Goal: Task Accomplishment & Management: Use online tool/utility

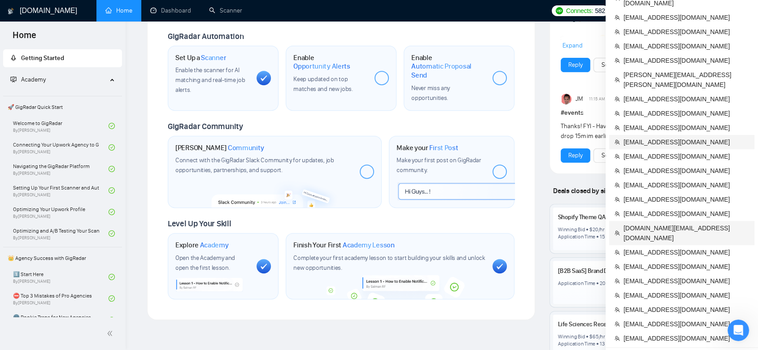
scroll to position [345, 0]
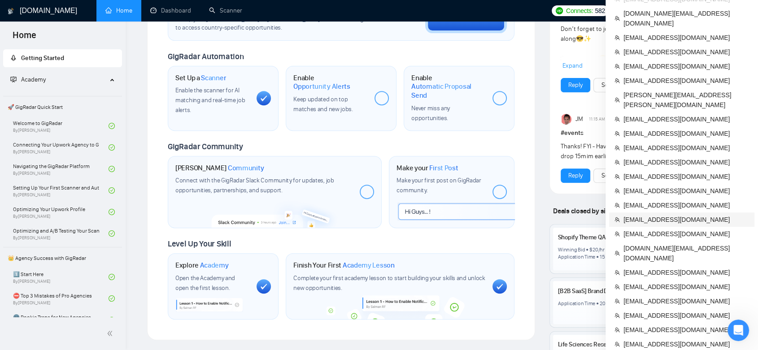
click at [687, 215] on span "[EMAIL_ADDRESS][DOMAIN_NAME]" at bounding box center [687, 220] width 126 height 10
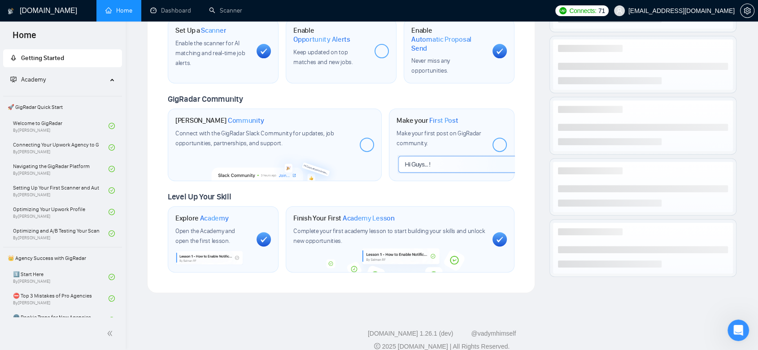
scroll to position [316, 0]
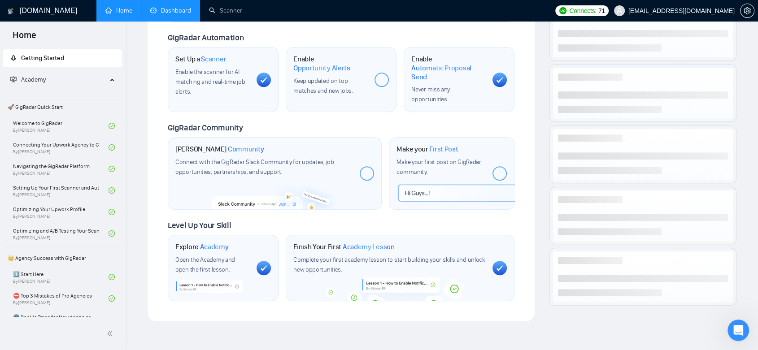
click at [176, 13] on link "Dashboard" at bounding box center [170, 11] width 41 height 8
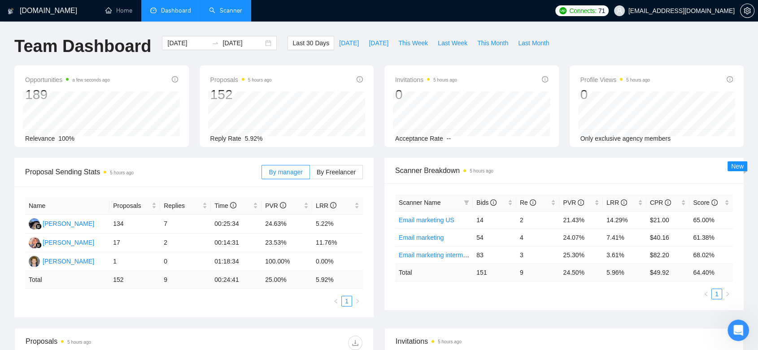
click at [227, 14] on link "Scanner" at bounding box center [225, 11] width 33 height 8
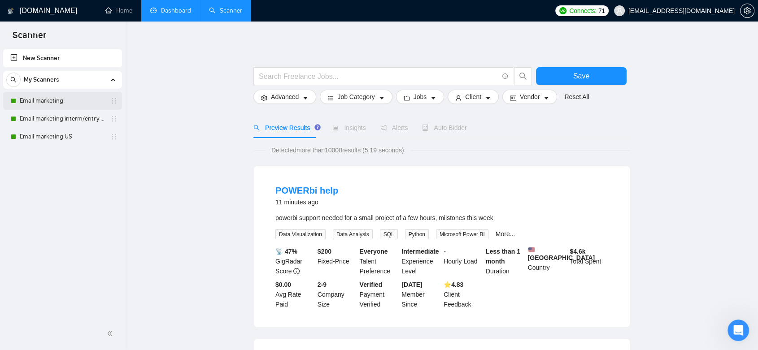
click at [79, 102] on link "Email marketing" at bounding box center [62, 101] width 85 height 18
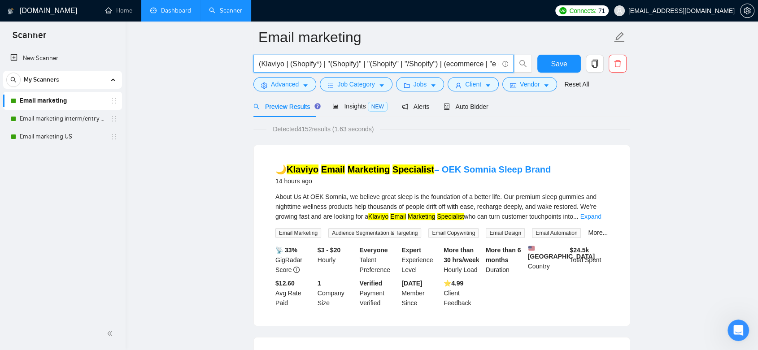
drag, startPoint x: 302, startPoint y: 64, endPoint x: 233, endPoint y: 64, distance: 68.7
drag, startPoint x: 438, startPoint y: 67, endPoint x: 232, endPoint y: 62, distance: 206.0
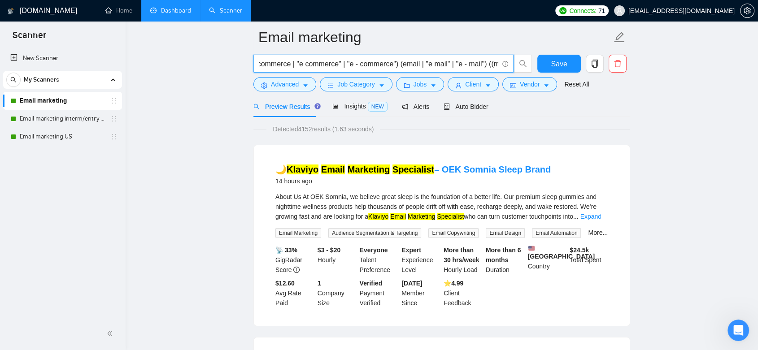
drag, startPoint x: 444, startPoint y: 64, endPoint x: 391, endPoint y: 68, distance: 53.1
click at [391, 68] on input "(Klaviyo | (Shopify*) | "(Shopify)" | "(Shopify" | "/Shopify") | (ecommerce | "…" at bounding box center [379, 63] width 240 height 11
drag, startPoint x: 402, startPoint y: 66, endPoint x: 490, endPoint y: 70, distance: 88.0
click at [490, 70] on span "(Klaviyo | (Shopify*) | "(Shopify)" | "(Shopify" | "/Shopify") | (ecommerce | "…" at bounding box center [384, 64] width 260 height 18
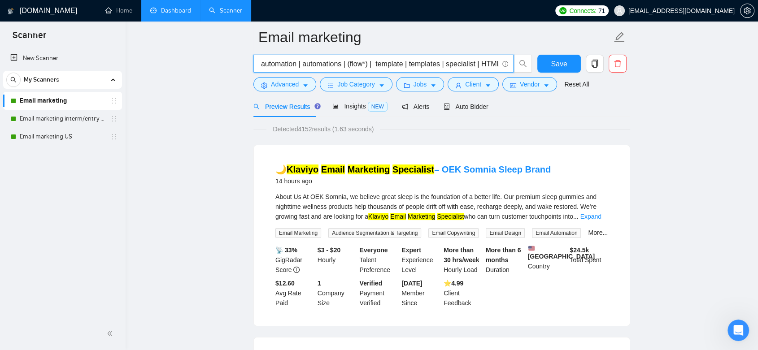
drag, startPoint x: 493, startPoint y: 64, endPoint x: 502, endPoint y: 66, distance: 9.4
click at [502, 66] on span "(Klaviyo | (Shopify*) | "(Shopify)" | "(Shopify" | "/Shopify") | (ecommerce | "…" at bounding box center [384, 64] width 260 height 18
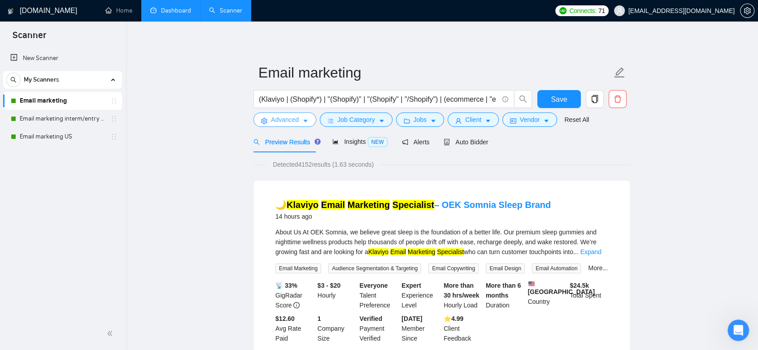
click at [302, 114] on button "Advanced" at bounding box center [285, 120] width 63 height 14
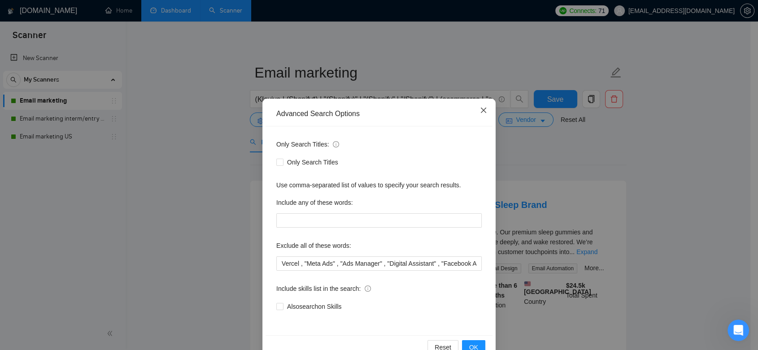
click at [474, 112] on span "Close" at bounding box center [484, 111] width 24 height 24
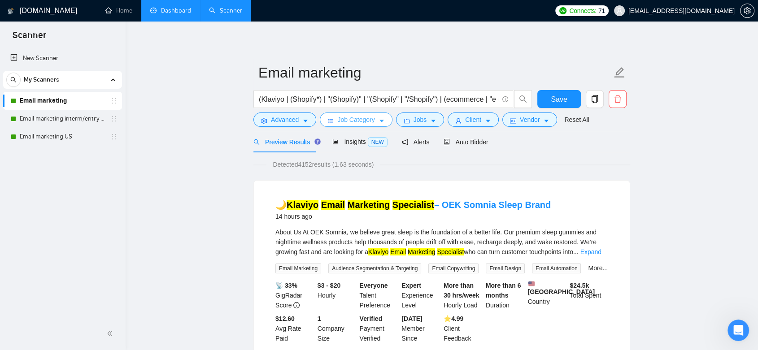
click at [373, 124] on button "Job Category" at bounding box center [356, 120] width 72 height 14
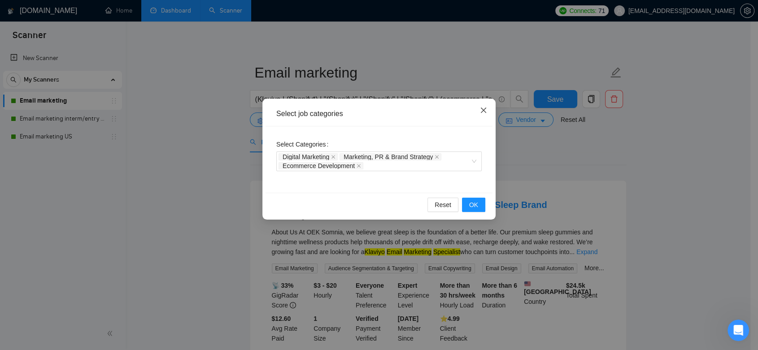
click at [485, 108] on icon "close" at bounding box center [483, 110] width 7 height 7
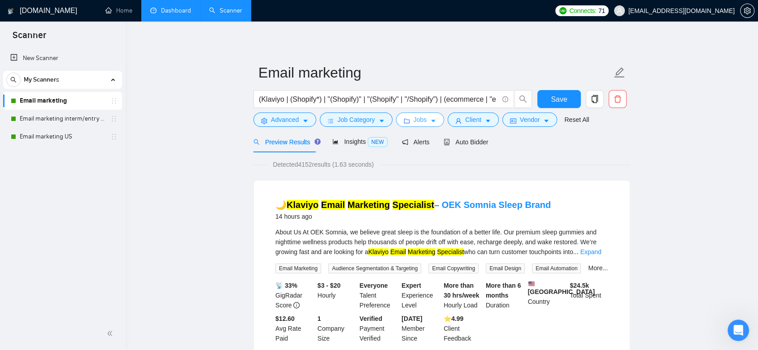
click at [430, 118] on icon "caret-down" at bounding box center [433, 121] width 6 height 6
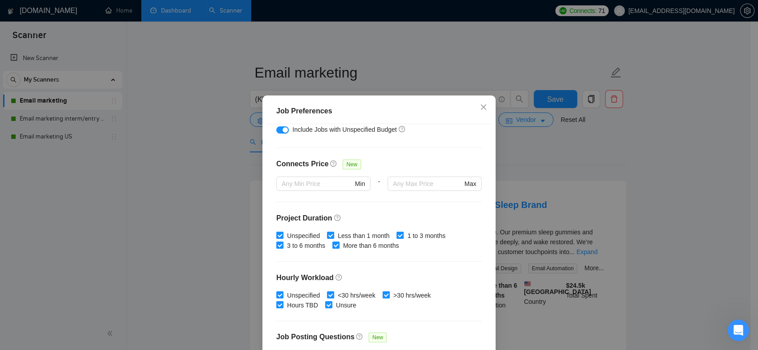
scroll to position [184, 0]
click at [617, 128] on div "Job Preferences Budget Project Type All Fixed Price Hourly Rate Fixed Price Bud…" at bounding box center [379, 175] width 758 height 350
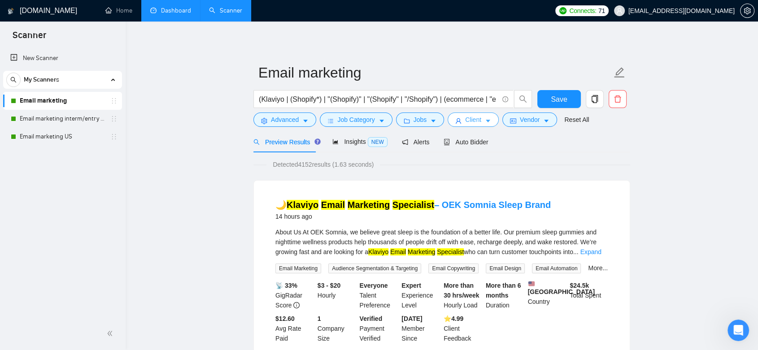
click at [485, 122] on icon "caret-down" at bounding box center [488, 121] width 6 height 6
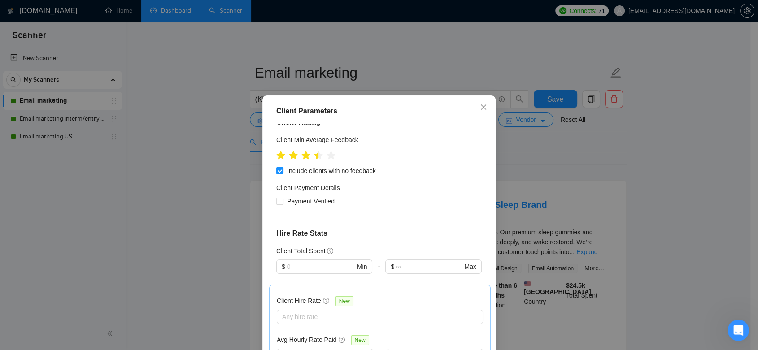
scroll to position [162, 0]
click at [621, 155] on div "Client Parameters Client Location Include Client Countries [GEOGRAPHIC_DATA] [G…" at bounding box center [379, 175] width 758 height 350
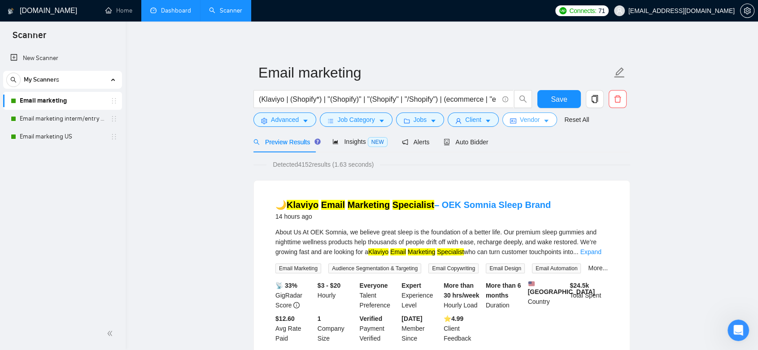
click at [528, 117] on span "Vendor" at bounding box center [530, 120] width 20 height 10
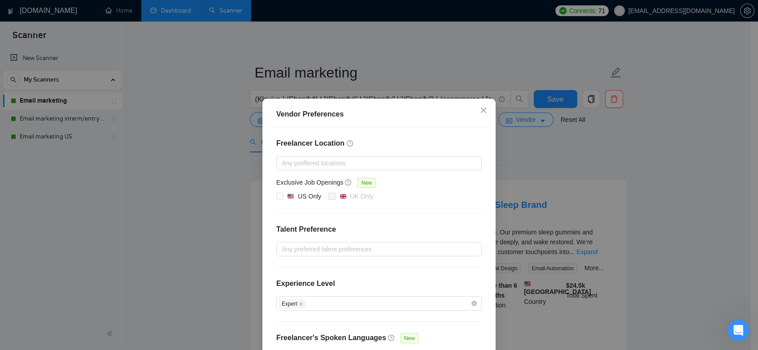
click at [599, 161] on div "Vendor Preferences Freelancer Location Any preffered locations Exclusive Job Op…" at bounding box center [379, 175] width 758 height 350
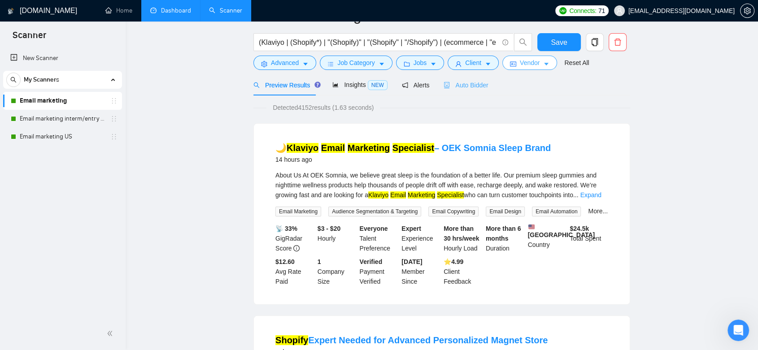
scroll to position [0, 0]
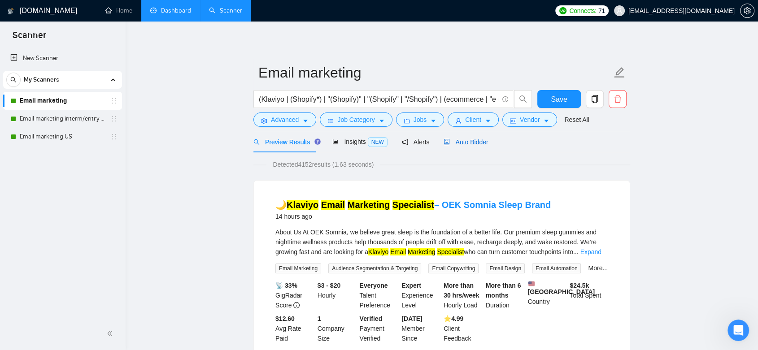
click at [472, 142] on span "Auto Bidder" at bounding box center [466, 142] width 44 height 7
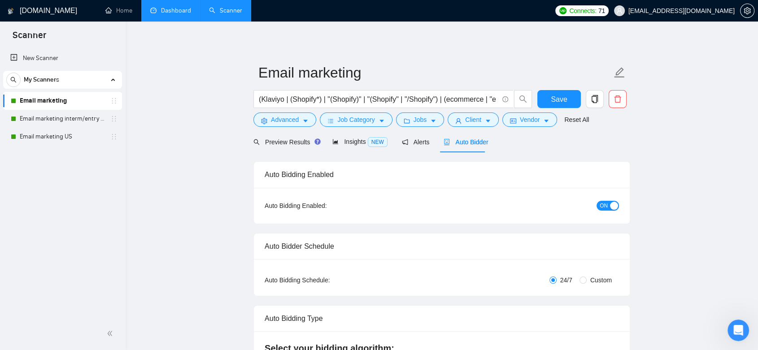
checkbox input "true"
click at [166, 10] on link "Dashboard" at bounding box center [170, 11] width 41 height 8
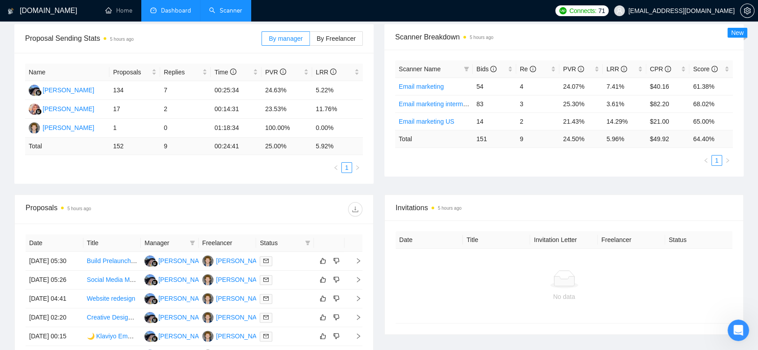
scroll to position [175, 0]
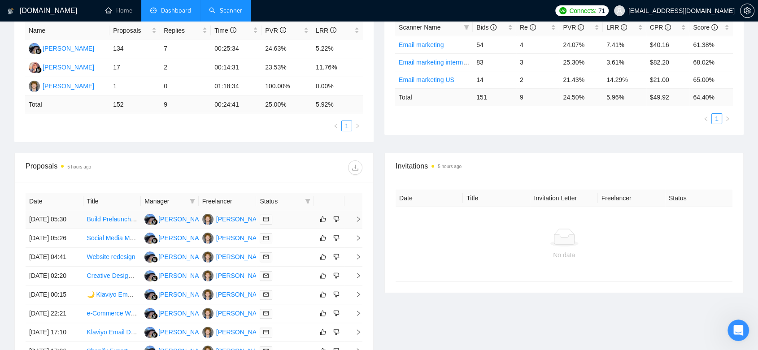
click at [250, 229] on td "[PERSON_NAME]" at bounding box center [228, 219] width 58 height 19
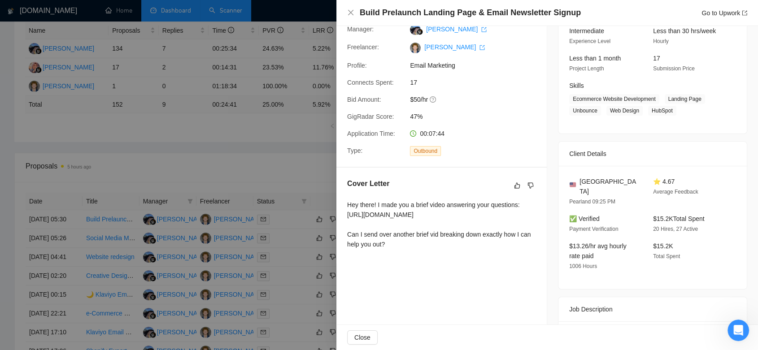
scroll to position [94, 0]
click at [303, 181] on div at bounding box center [379, 175] width 758 height 350
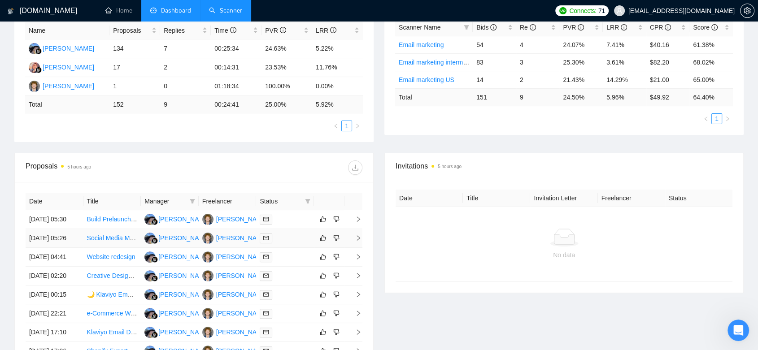
click at [232, 248] on td "[PERSON_NAME]" at bounding box center [228, 238] width 58 height 19
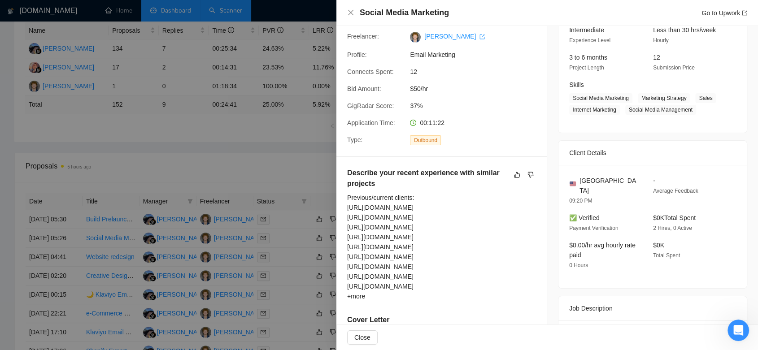
scroll to position [254, 0]
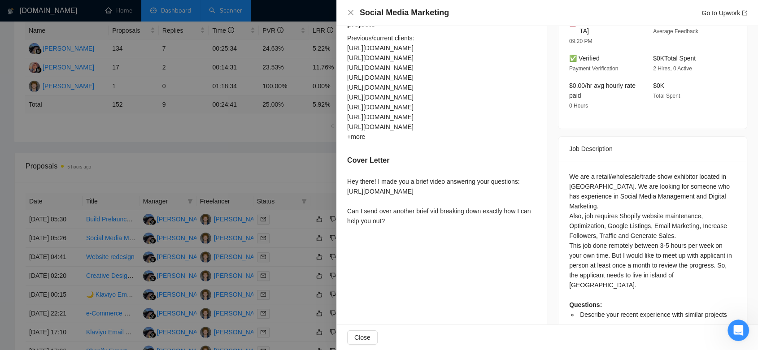
click at [252, 166] on div at bounding box center [379, 175] width 758 height 350
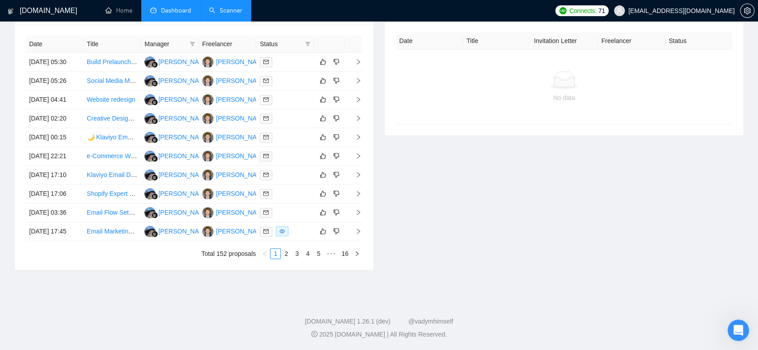
scroll to position [376, 0]
click at [236, 185] on td "[PERSON_NAME]" at bounding box center [228, 175] width 58 height 19
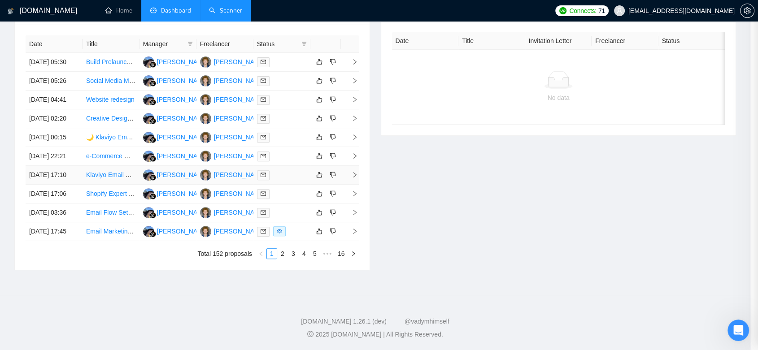
scroll to position [212, 0]
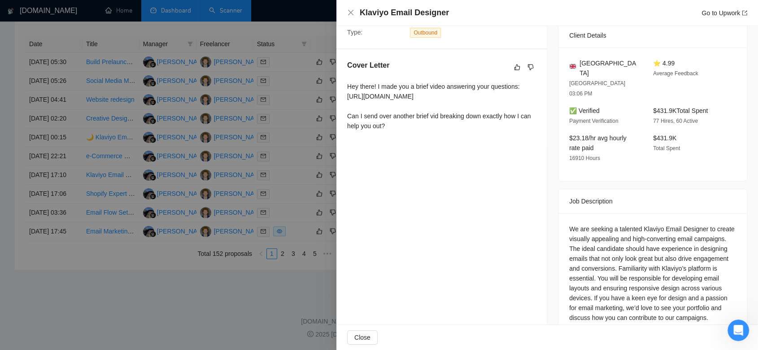
click at [293, 172] on div at bounding box center [379, 175] width 758 height 350
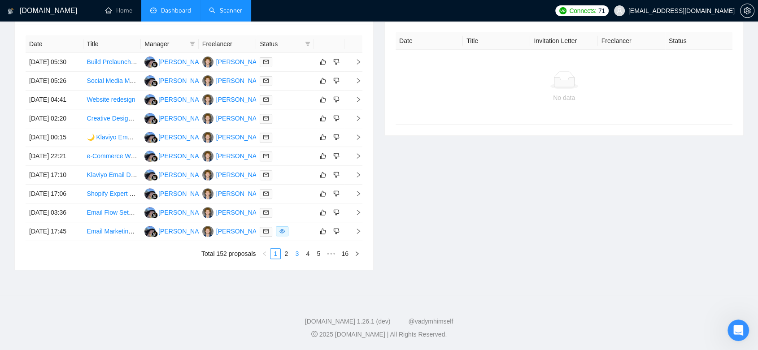
click at [299, 259] on link "3" at bounding box center [297, 254] width 10 height 10
click at [244, 185] on td "[PERSON_NAME]" at bounding box center [228, 175] width 58 height 19
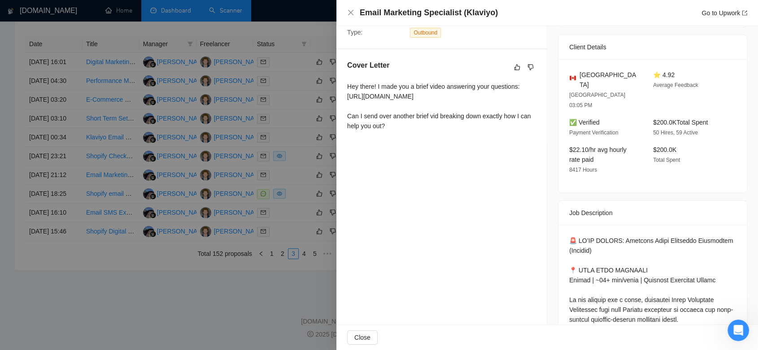
click at [293, 124] on div at bounding box center [379, 175] width 758 height 350
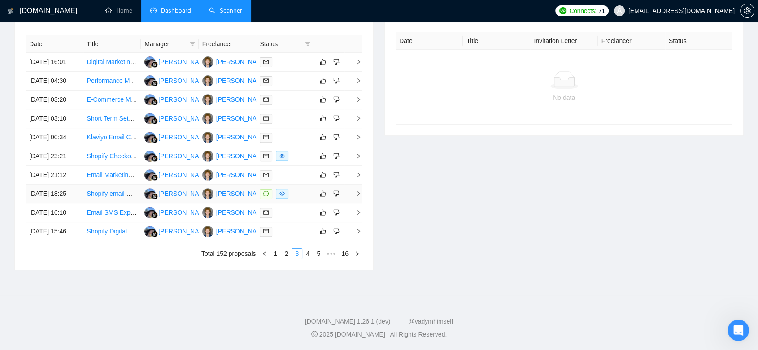
click at [243, 204] on td "[PERSON_NAME]" at bounding box center [228, 194] width 58 height 19
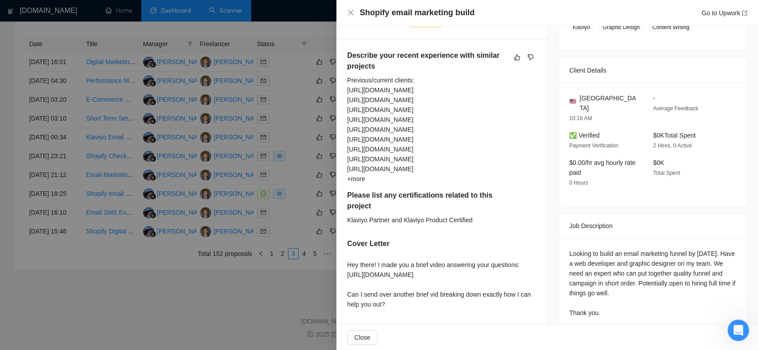
scroll to position [259, 0]
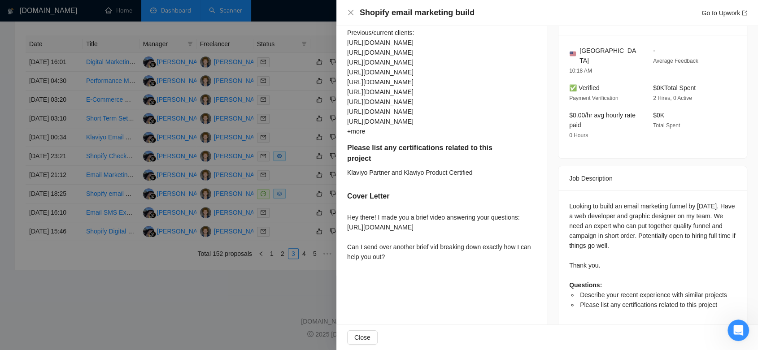
click at [157, 320] on div at bounding box center [379, 175] width 758 height 350
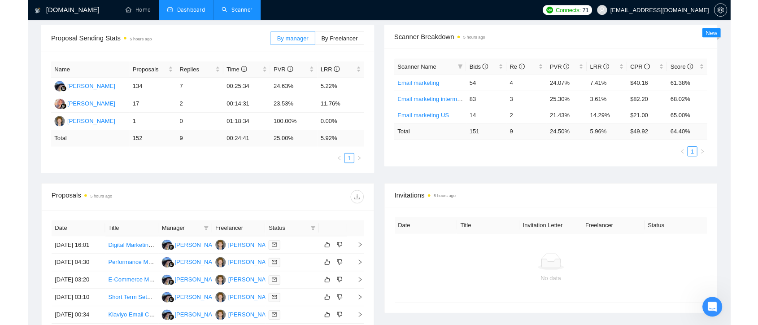
scroll to position [140, 0]
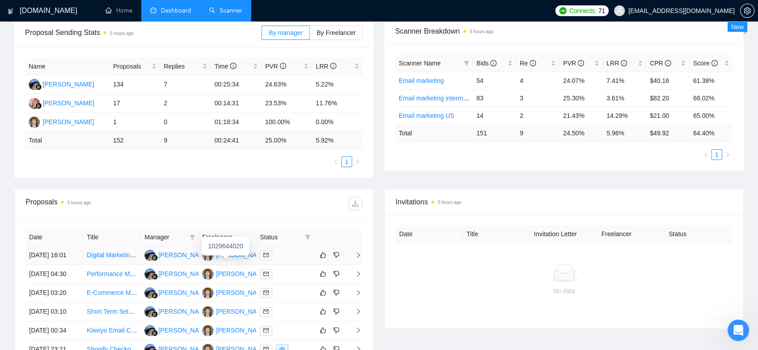
click at [239, 258] on div "[PERSON_NAME]" at bounding box center [242, 255] width 52 height 10
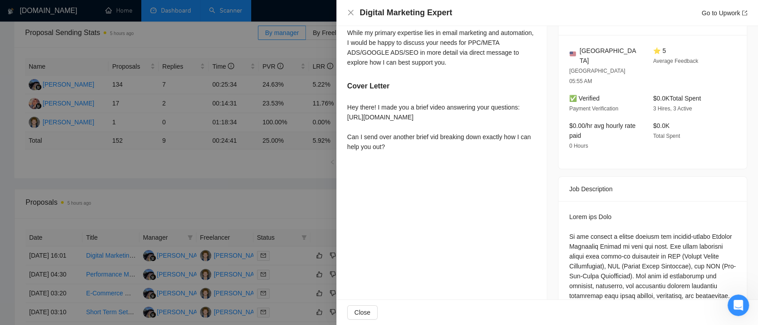
click at [273, 187] on div at bounding box center [379, 162] width 758 height 325
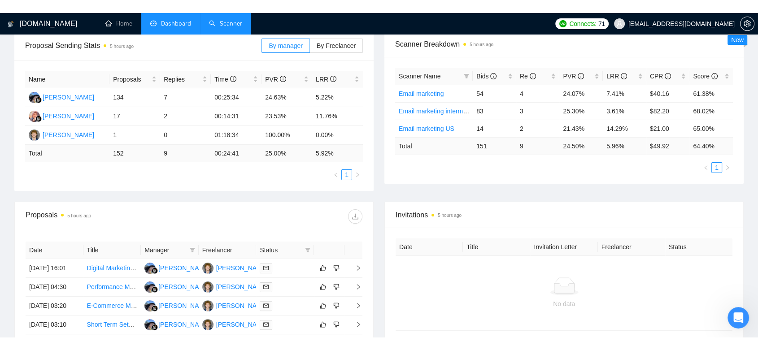
scroll to position [0, 0]
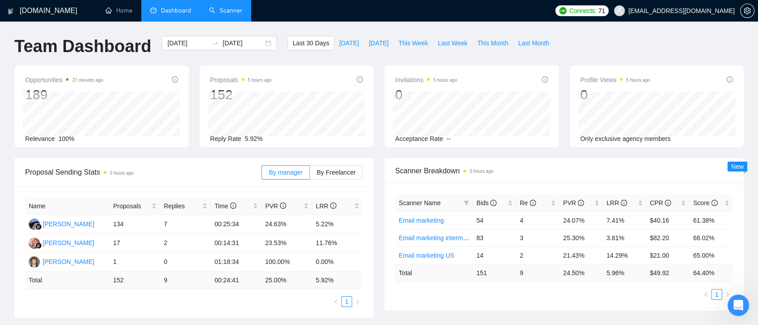
click at [232, 9] on link "Scanner" at bounding box center [225, 11] width 33 height 8
